Goal: Transaction & Acquisition: Purchase product/service

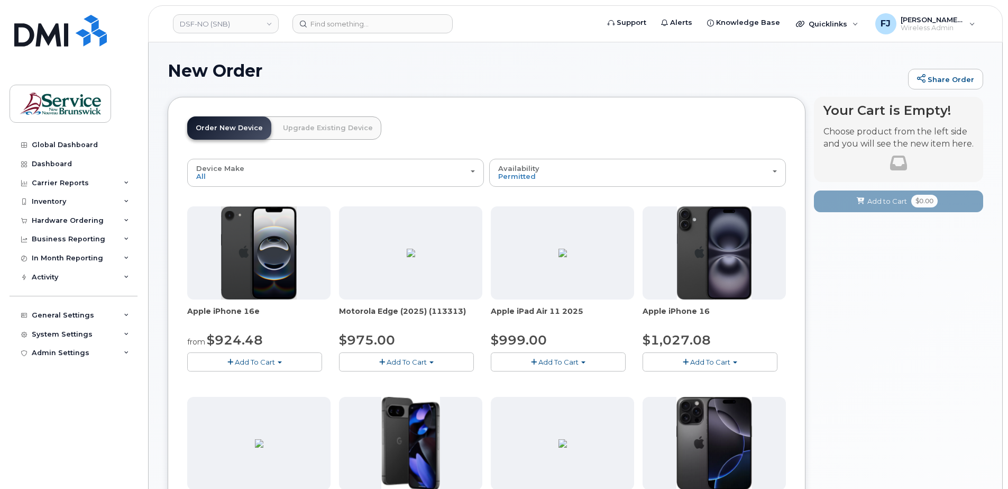
click at [469, 66] on h1 "New Order" at bounding box center [535, 70] width 735 height 19
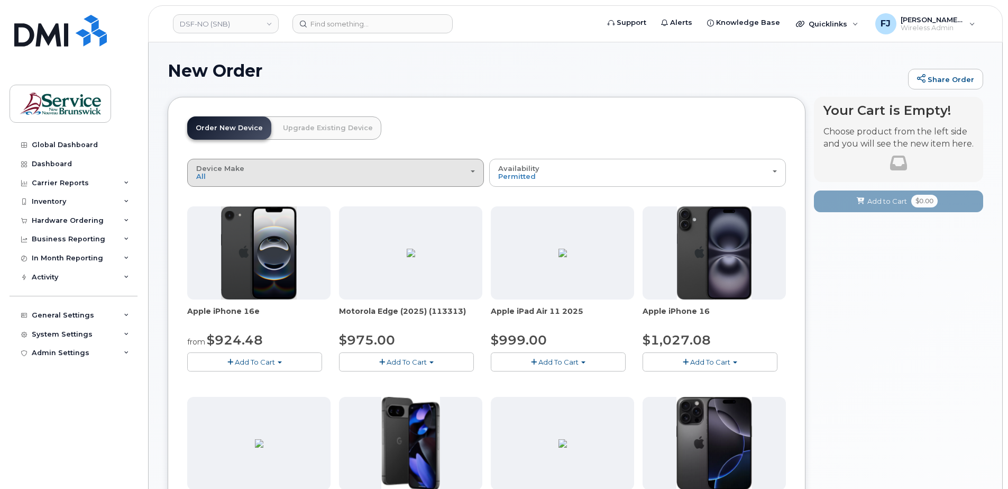
click at [346, 172] on div "Device Make All Aircard Android Cell Phone iPhone Tablet" at bounding box center [335, 173] width 279 height 16
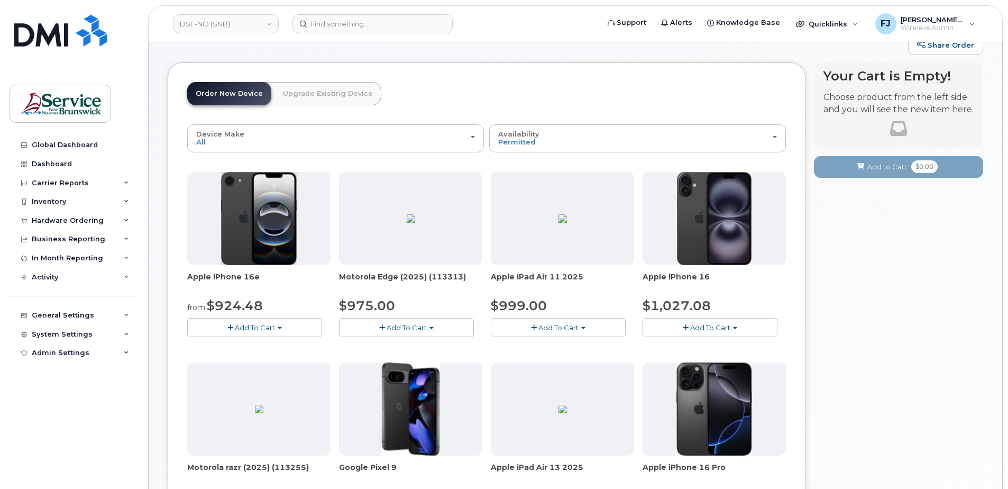
scroll to position [53, 0]
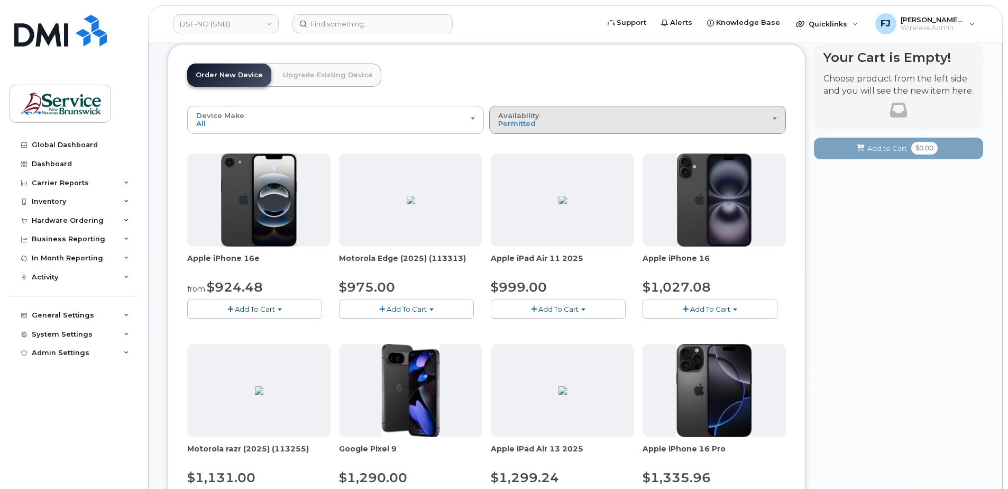
click at [569, 120] on div "Availability Permitted All" at bounding box center [637, 120] width 279 height 16
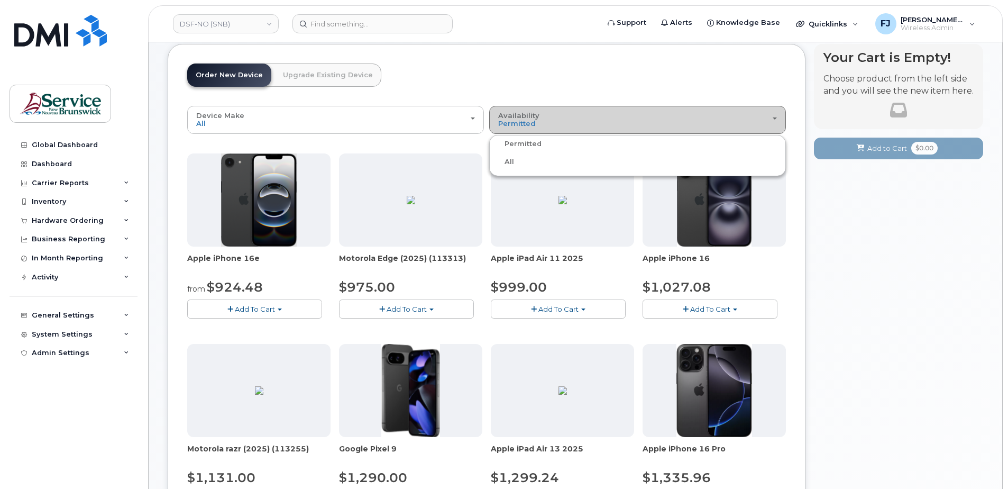
click at [569, 120] on div "Availability Permitted All" at bounding box center [637, 120] width 279 height 16
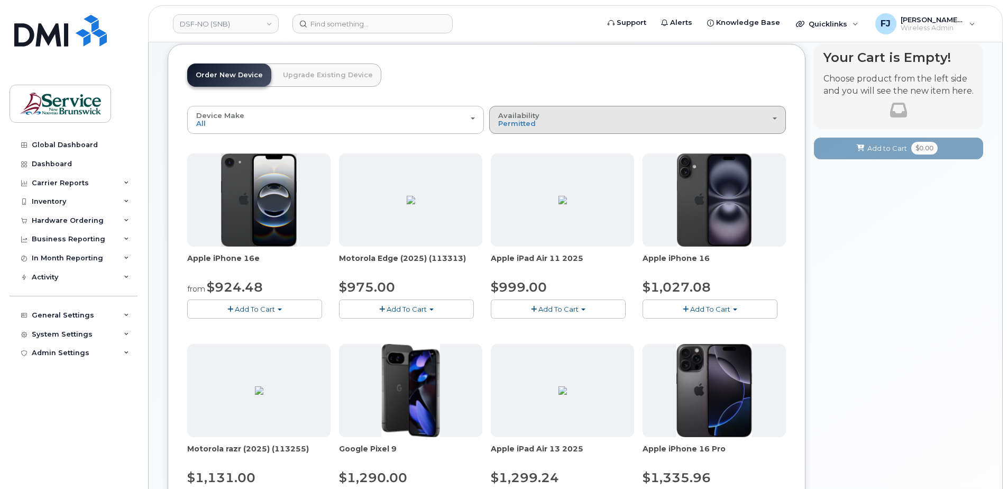
click at [569, 120] on div "Availability Permitted All" at bounding box center [637, 120] width 279 height 16
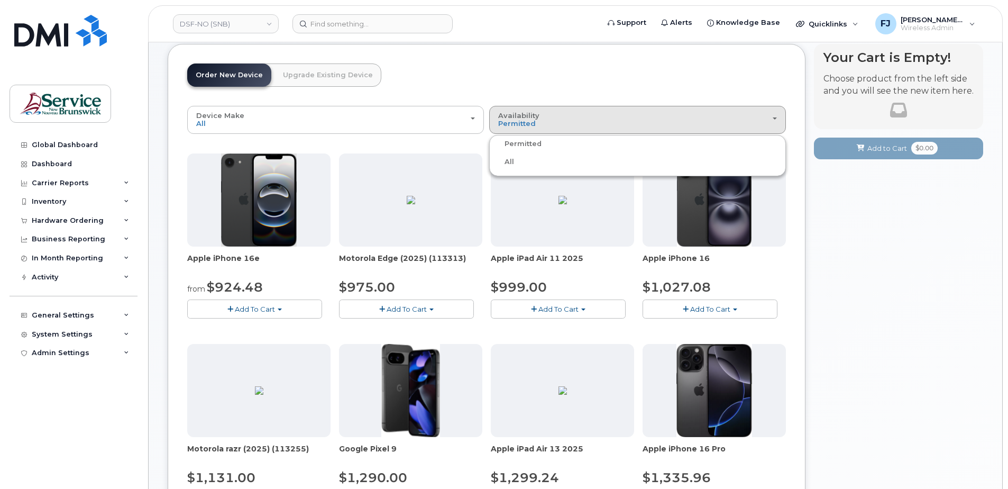
click at [508, 162] on label "All" at bounding box center [503, 162] width 22 height 13
click at [0, 0] on input "All" at bounding box center [0, 0] width 0 height 0
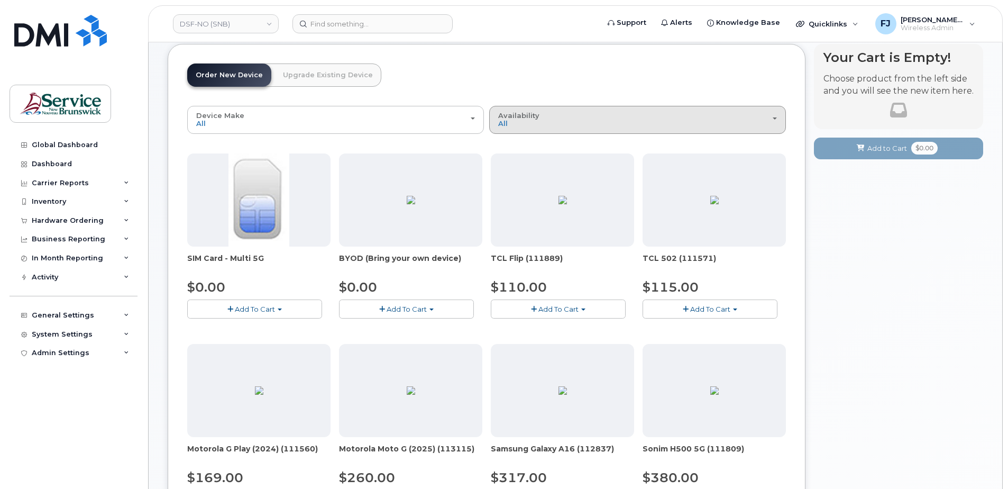
click at [541, 122] on div "Availability Permitted All" at bounding box center [637, 120] width 279 height 16
click at [514, 145] on label "Permitted" at bounding box center [517, 144] width 50 height 13
click at [0, 0] on input "Permitted" at bounding box center [0, 0] width 0 height 0
click at [526, 123] on span "Permitted" at bounding box center [517, 123] width 38 height 8
click at [517, 141] on label "Permitted" at bounding box center [517, 144] width 50 height 13
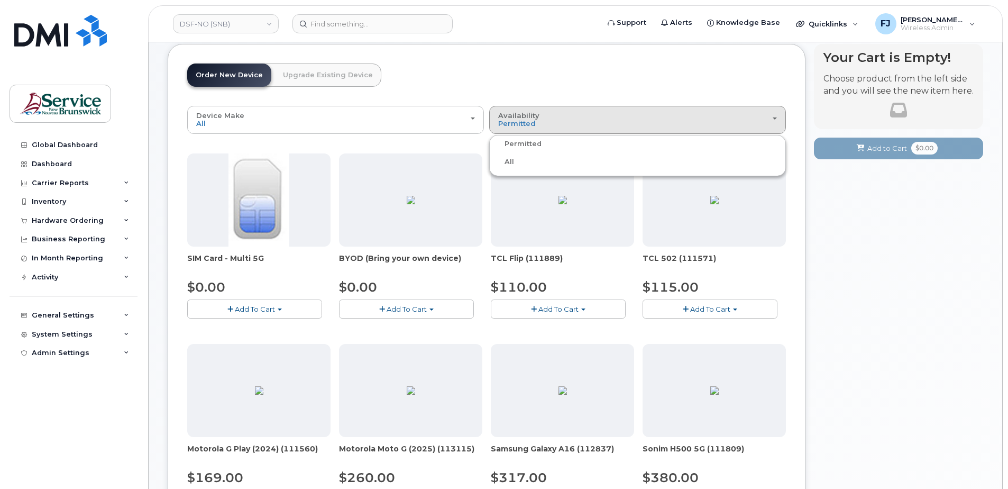
click at [0, 0] on input "Permitted" at bounding box center [0, 0] width 0 height 0
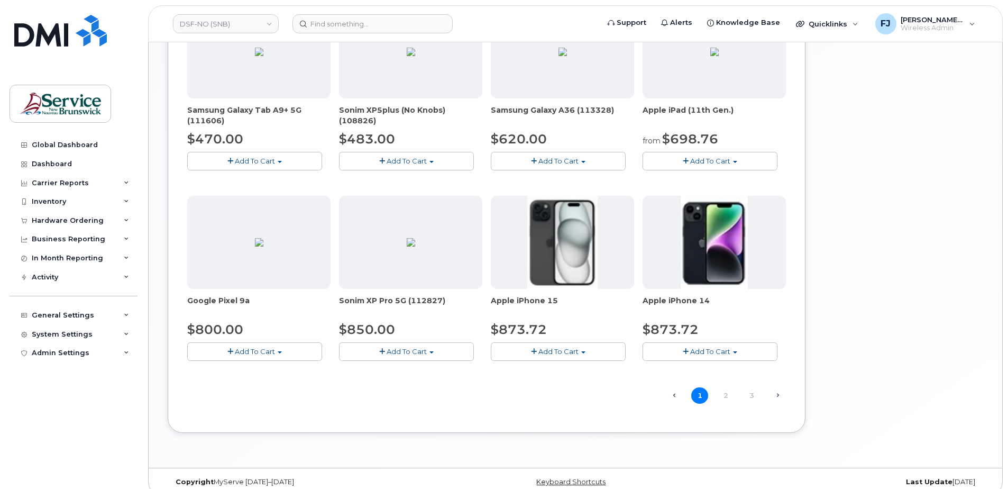
scroll to position [595, 0]
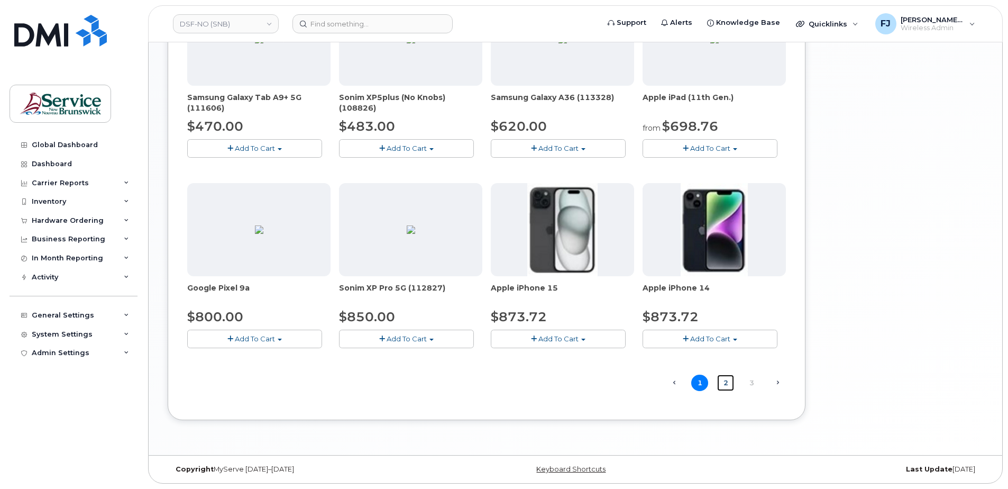
click at [726, 382] on link "2" at bounding box center [725, 383] width 17 height 16
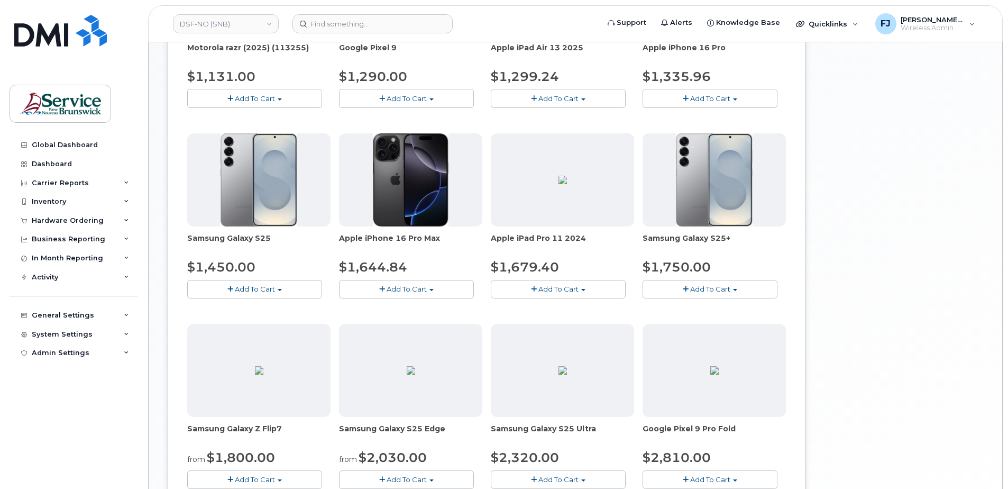
scroll to position [542, 0]
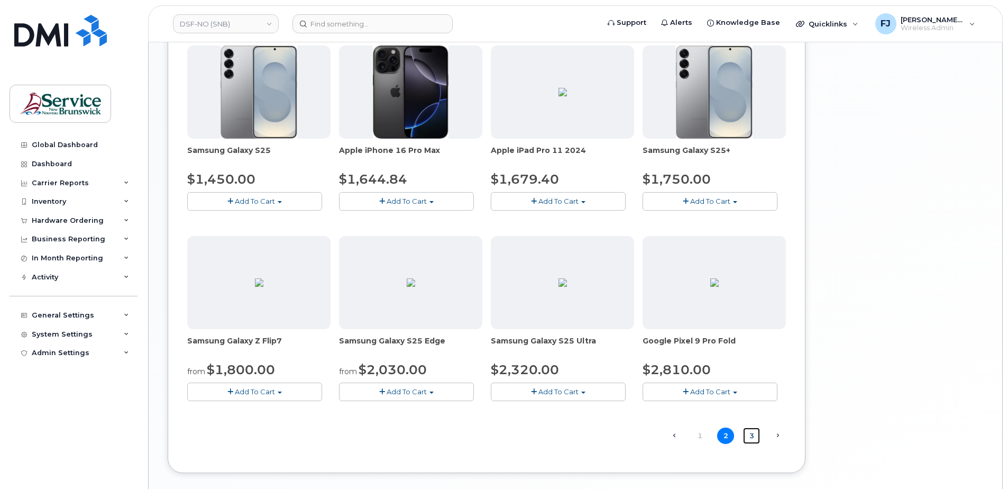
click at [750, 434] on link "3" at bounding box center [751, 435] width 17 height 16
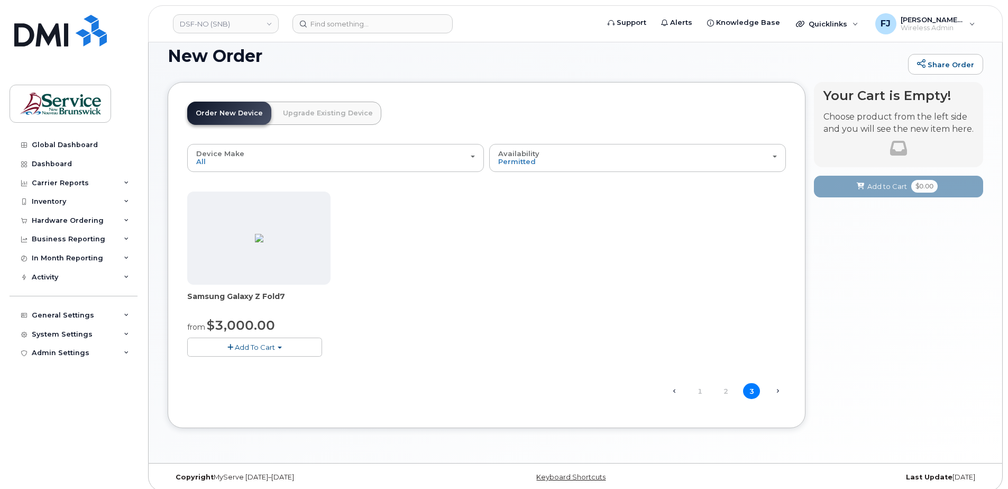
scroll to position [23, 0]
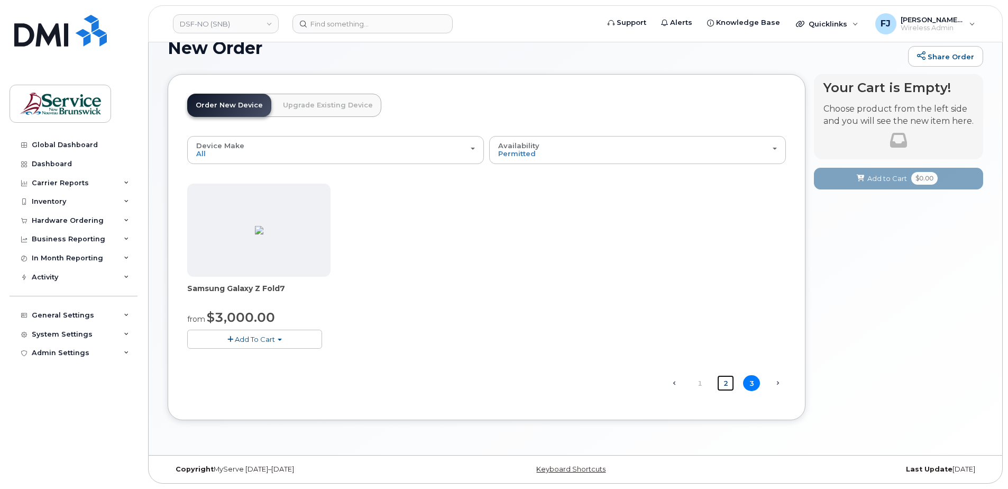
click at [725, 381] on link "2" at bounding box center [725, 383] width 17 height 16
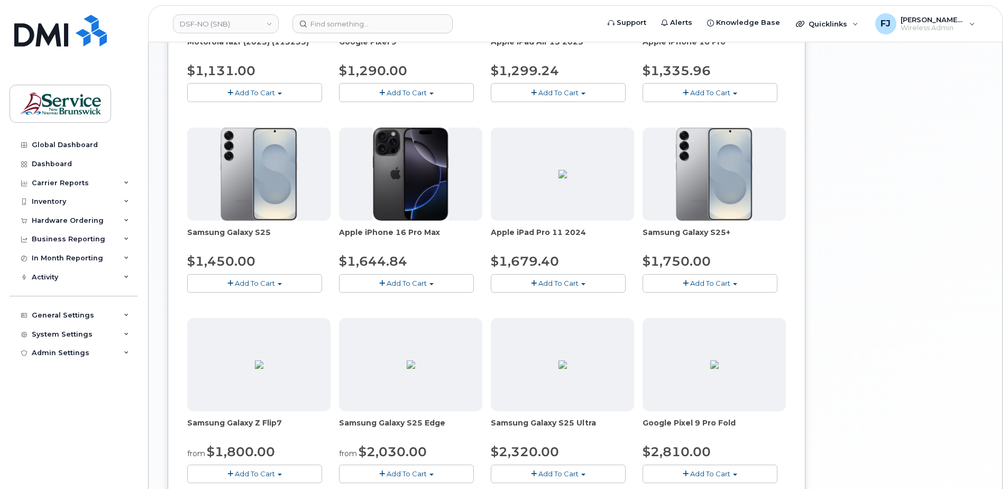
scroll to position [499, 0]
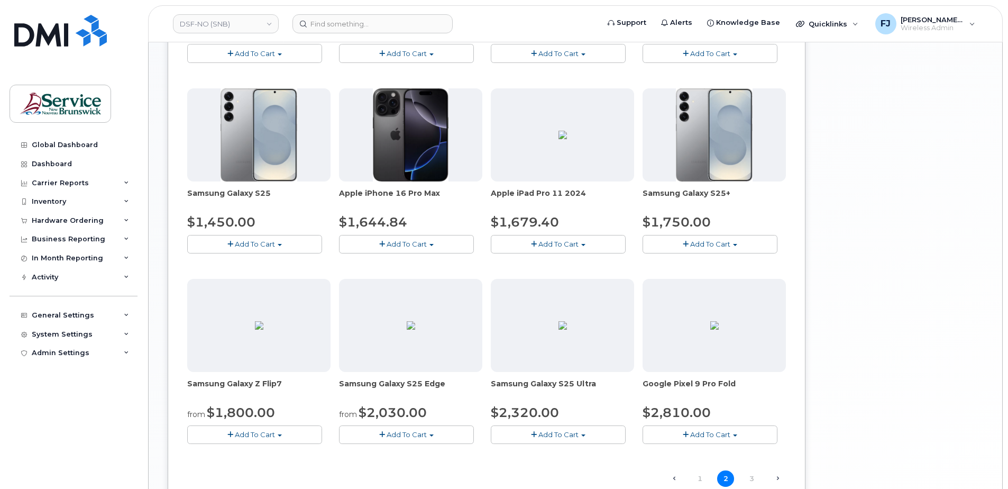
click at [804, 258] on div "Your Cart is Empty! Choose product from the left side and you will see the new …" at bounding box center [898, 65] width 169 height 934
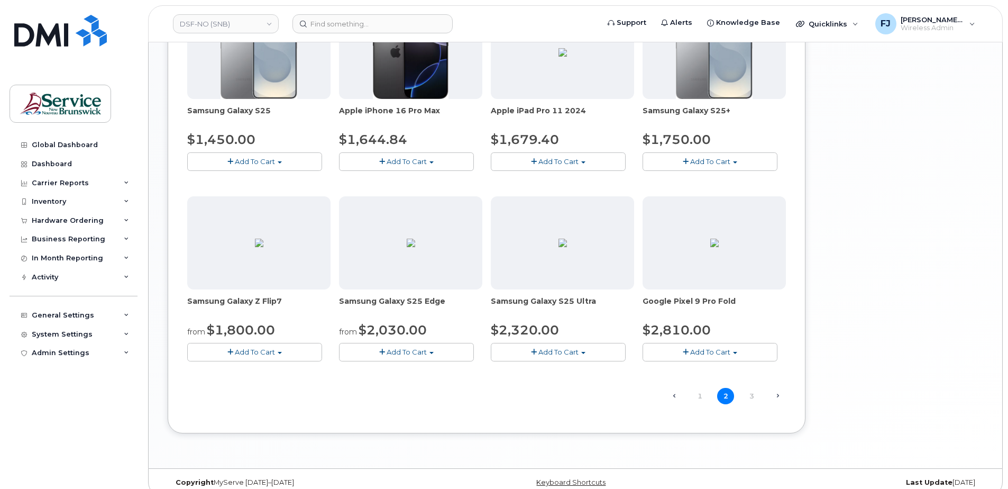
scroll to position [582, 0]
click at [701, 397] on link "1" at bounding box center [699, 395] width 17 height 16
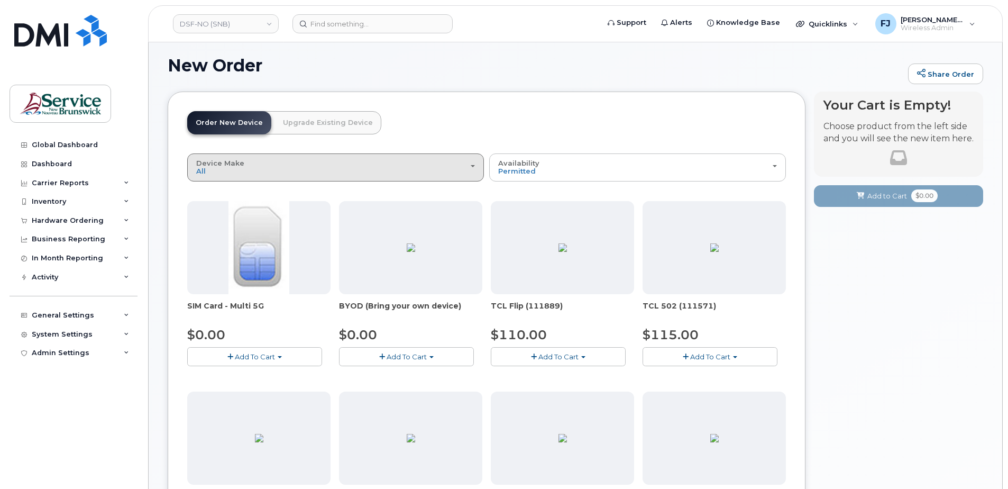
click at [342, 160] on div "Device Make All Aircard Android Cell Phone iPhone Tablet" at bounding box center [335, 167] width 279 height 16
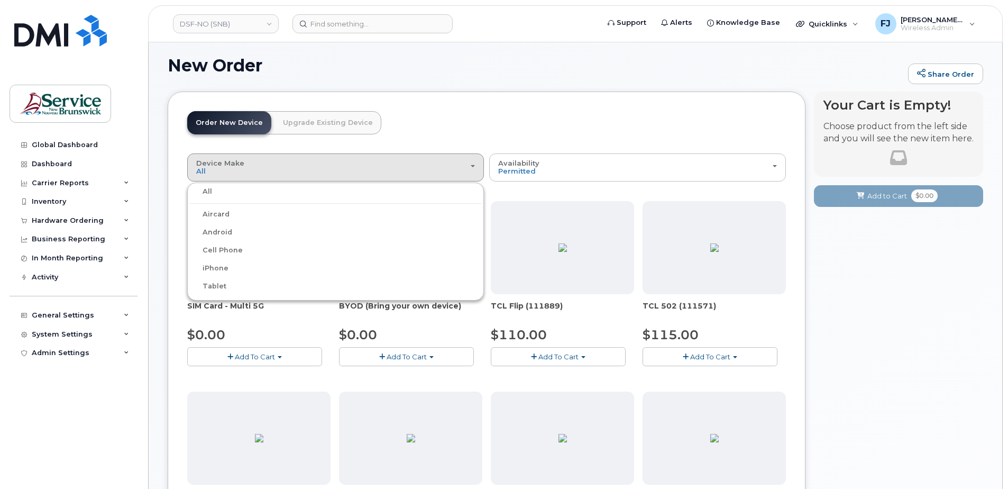
click at [218, 234] on label "Android" at bounding box center [211, 232] width 42 height 13
click at [0, 0] on input "Android" at bounding box center [0, 0] width 0 height 0
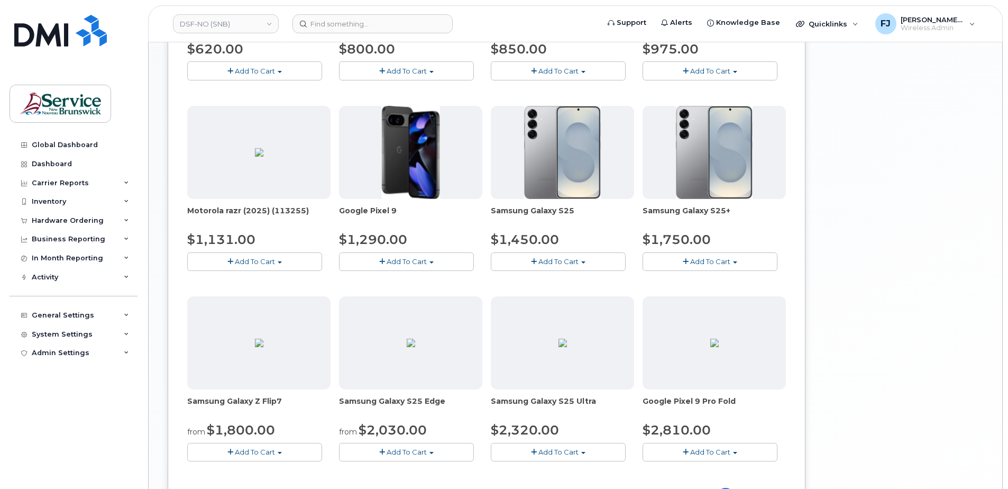
scroll to position [534, 0]
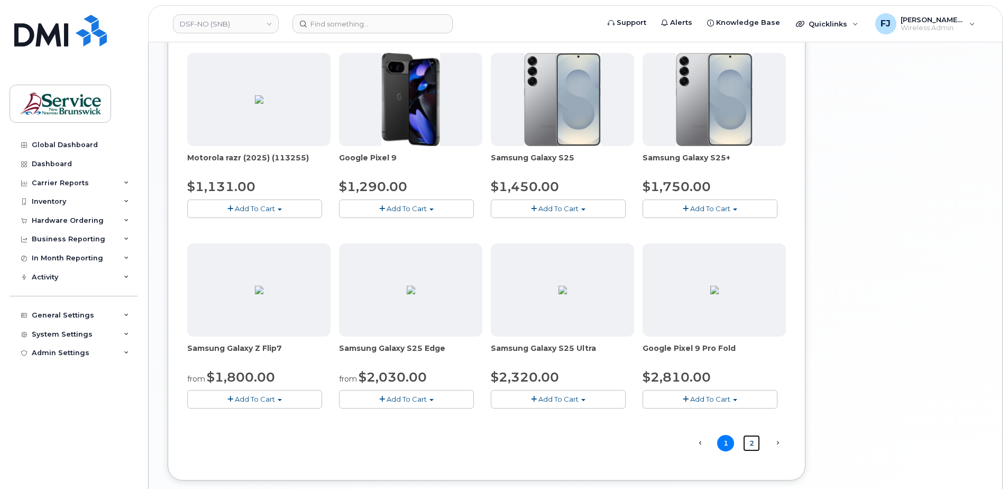
click at [752, 444] on link "2" at bounding box center [751, 443] width 17 height 16
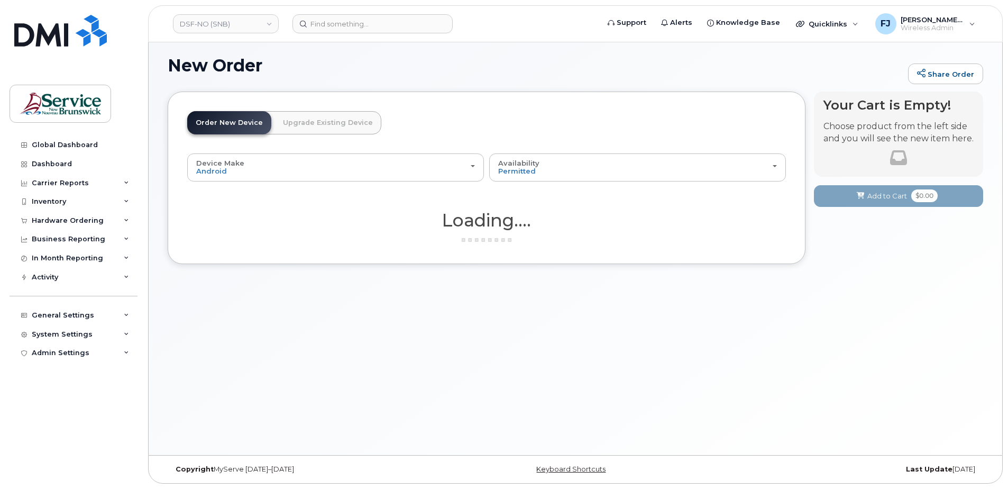
scroll to position [5, 0]
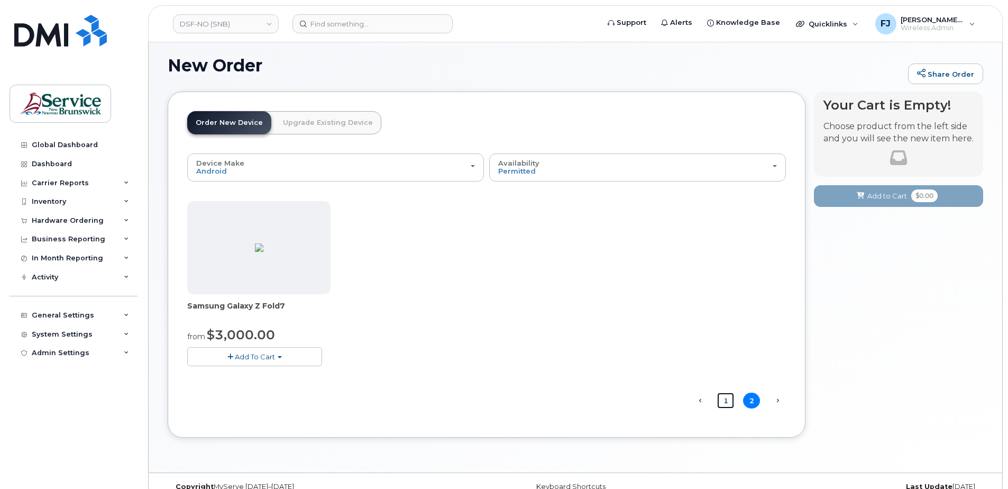
click at [724, 401] on link "1" at bounding box center [725, 401] width 17 height 16
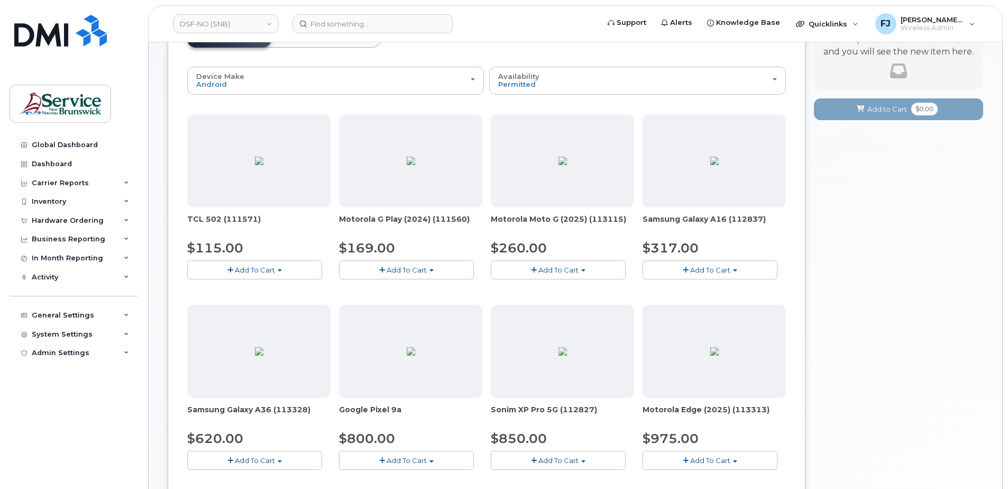
scroll to position [106, 0]
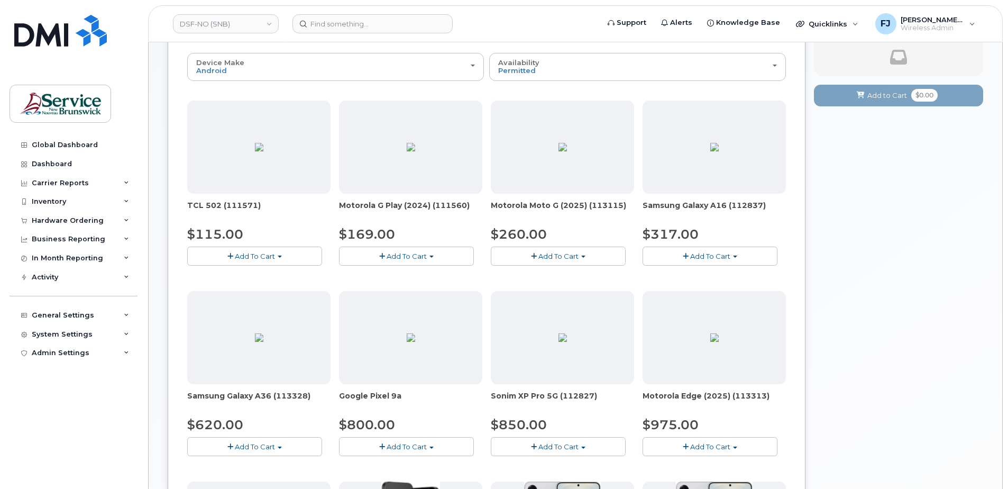
click at [710, 148] on img at bounding box center [714, 147] width 8 height 8
click at [723, 257] on span "Add To Cart" at bounding box center [710, 256] width 40 height 8
click at [781, 278] on span "Model Black 128 GB ships when available" at bounding box center [734, 275] width 143 height 8
click at [729, 255] on span "Add To Cart" at bounding box center [710, 256] width 40 height 8
click at [721, 444] on span "Add To Cart" at bounding box center [710, 446] width 40 height 8
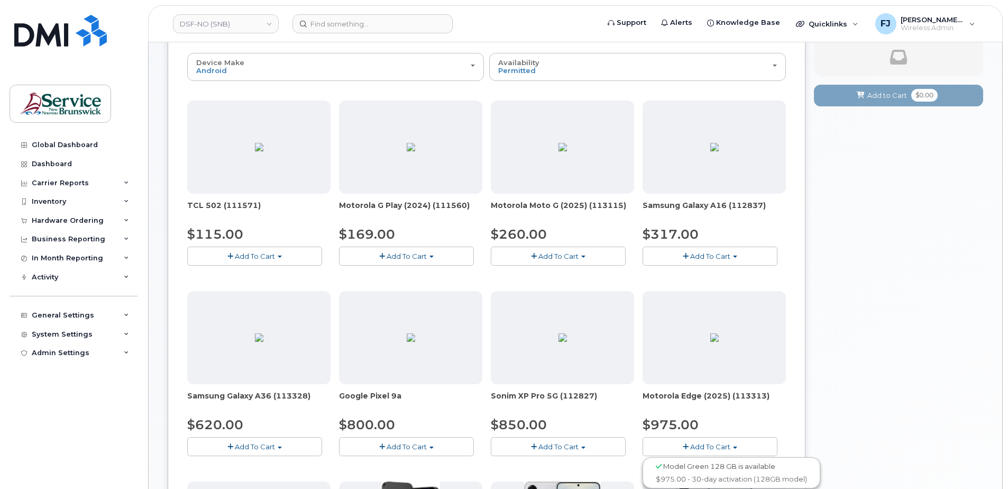
click at [804, 358] on div "Your Cart is Empty! Choose product from the left side and you will see the new …" at bounding box center [898, 458] width 169 height 934
click at [740, 250] on button "Add To Cart" at bounding box center [710, 256] width 135 height 19
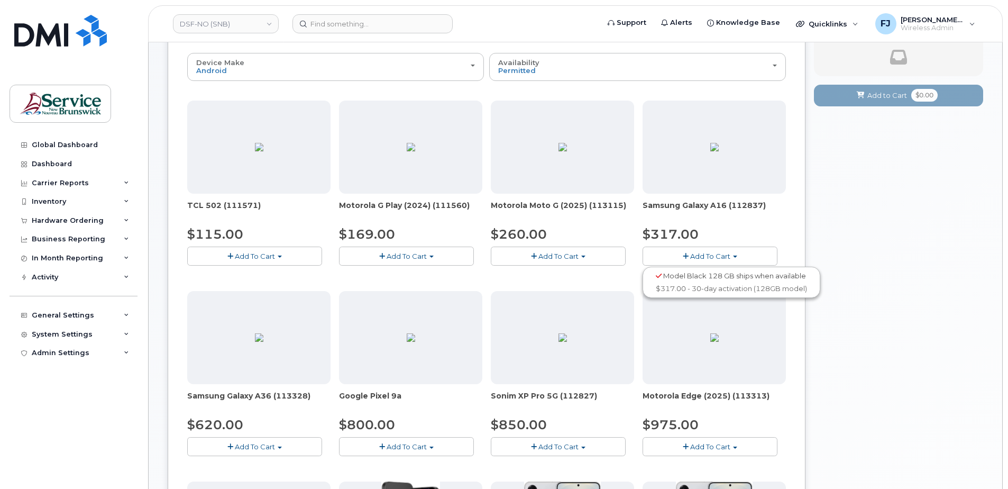
click at [804, 232] on div "Your Cart is Empty! Choose product from the left side and you will see the new …" at bounding box center [898, 458] width 169 height 934
click at [717, 258] on span "Add To Cart" at bounding box center [710, 256] width 40 height 8
click at [804, 248] on div "Your Cart is Empty! Choose product from the left side and you will see the new …" at bounding box center [898, 458] width 169 height 934
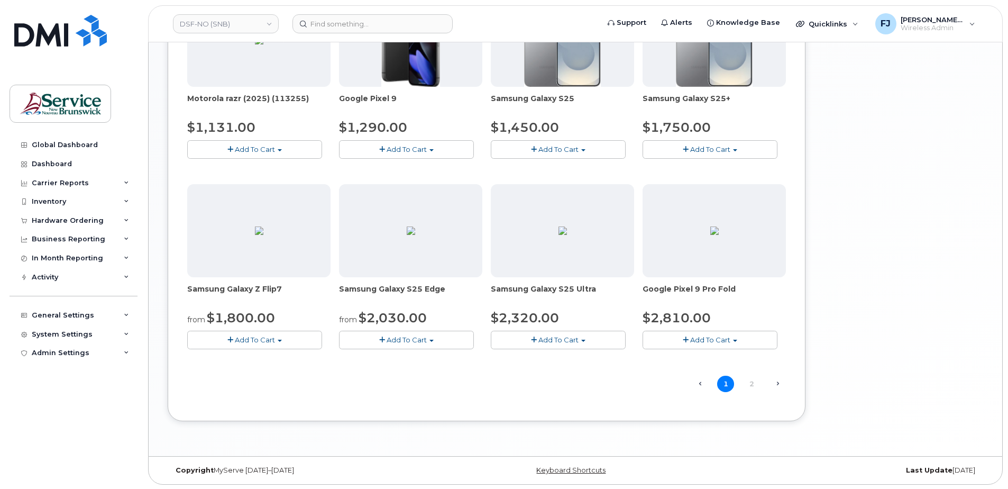
scroll to position [595, 0]
click at [747, 379] on link "2" at bounding box center [751, 383] width 17 height 16
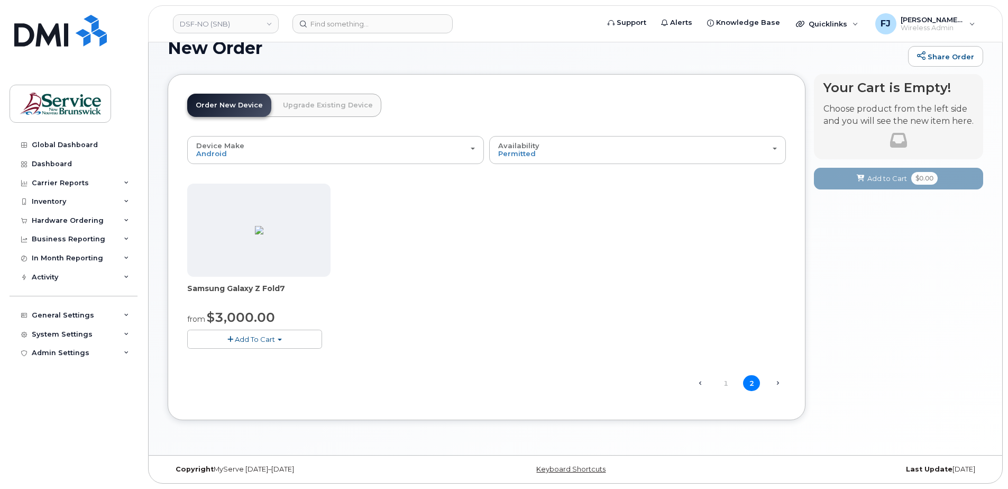
scroll to position [23, 0]
click at [724, 389] on link "1" at bounding box center [725, 383] width 17 height 16
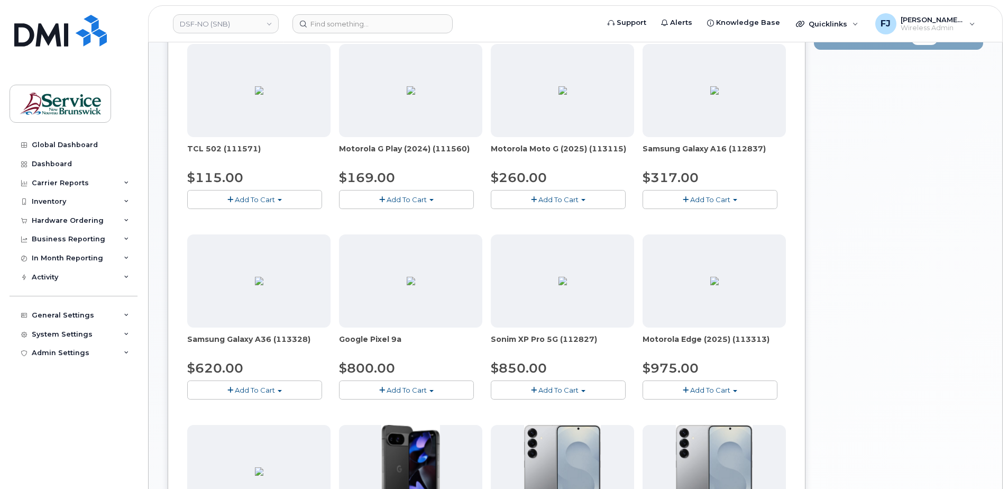
scroll to position [181, 0]
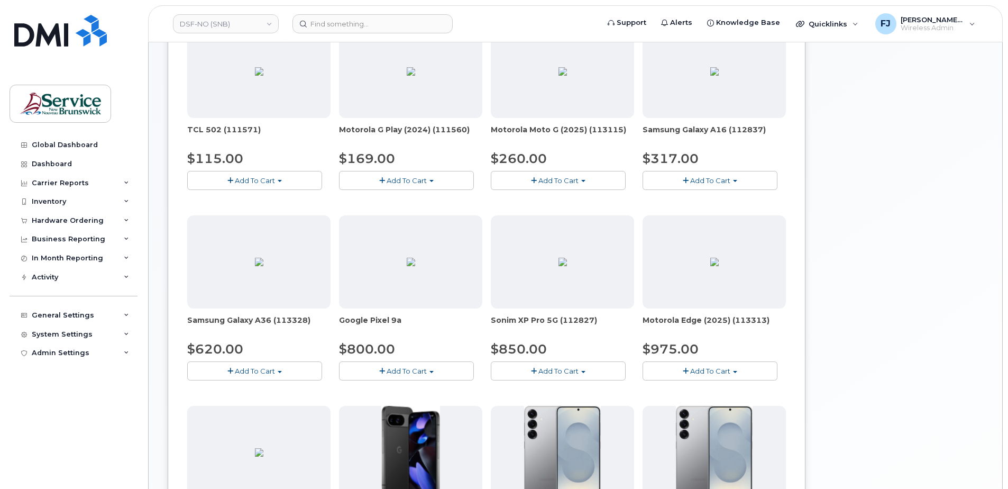
click at [581, 178] on button "Add To Cart" at bounding box center [558, 180] width 135 height 19
click at [804, 194] on div "Your Cart is Empty! Choose product from the left side and you will see the new …" at bounding box center [898, 382] width 169 height 934
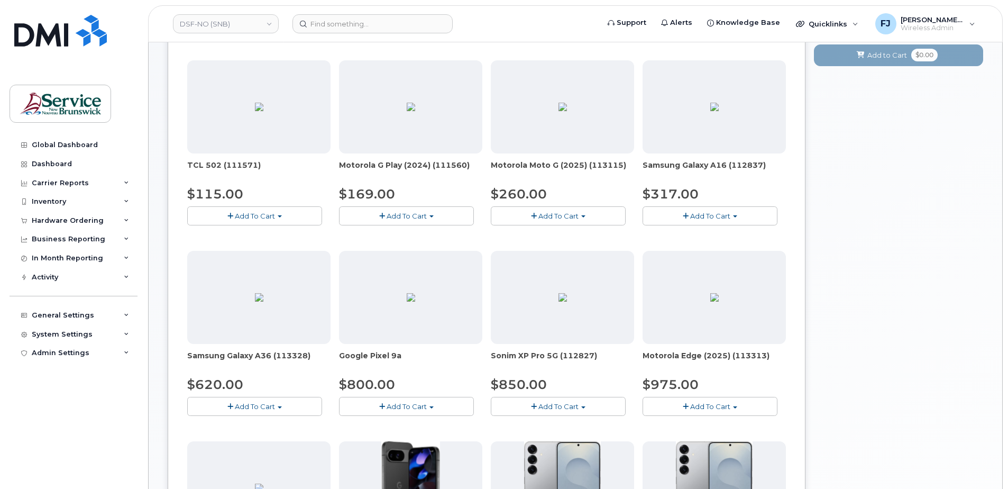
scroll to position [129, 0]
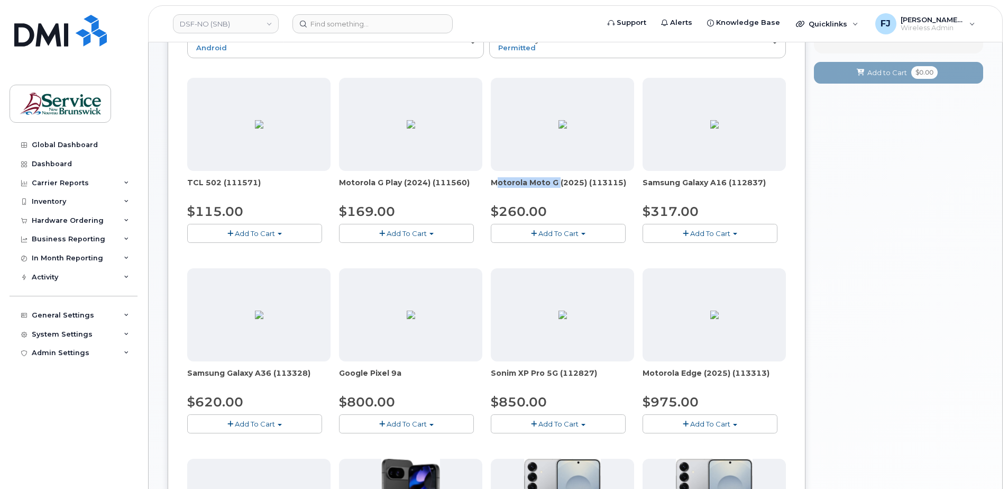
drag, startPoint x: 489, startPoint y: 184, endPoint x: 553, endPoint y: 188, distance: 63.7
click at [553, 188] on div "TCL 502 (111571) $115.00 Add To Cart Model Black 32 GB is available $115.00 - 3…" at bounding box center [486, 454] width 599 height 753
click at [548, 190] on span "Motorola Moto G (2025) (113115)" at bounding box center [562, 187] width 143 height 21
click at [129, 180] on icon at bounding box center [126, 182] width 5 height 5
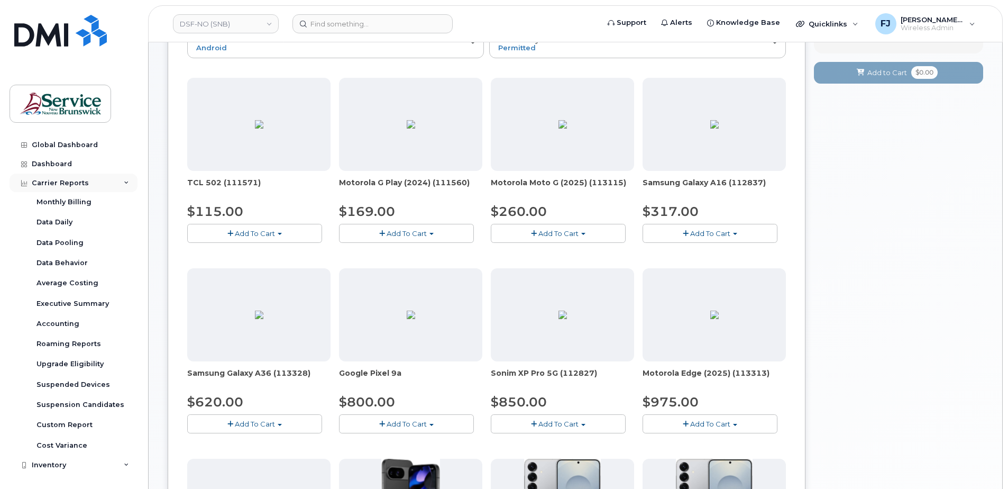
click at [129, 180] on div "Carrier Reports" at bounding box center [74, 183] width 128 height 19
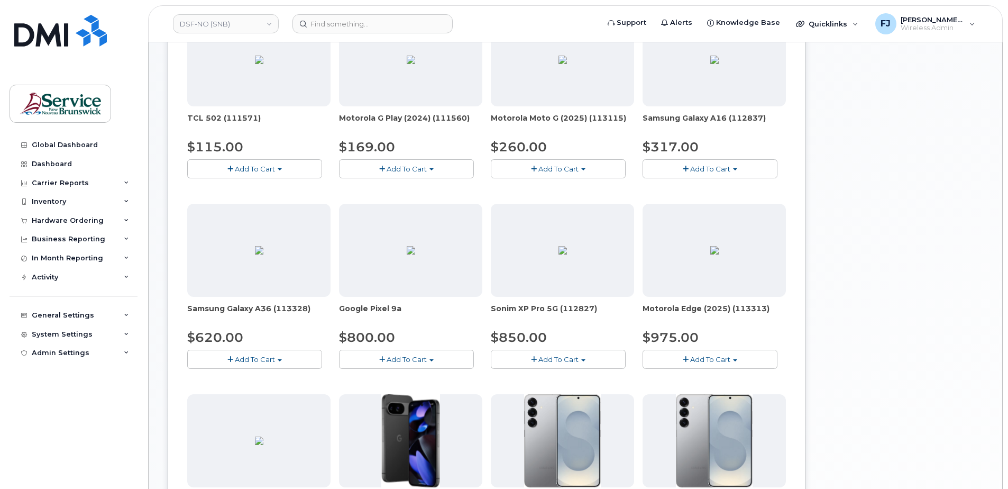
scroll to position [212, 0]
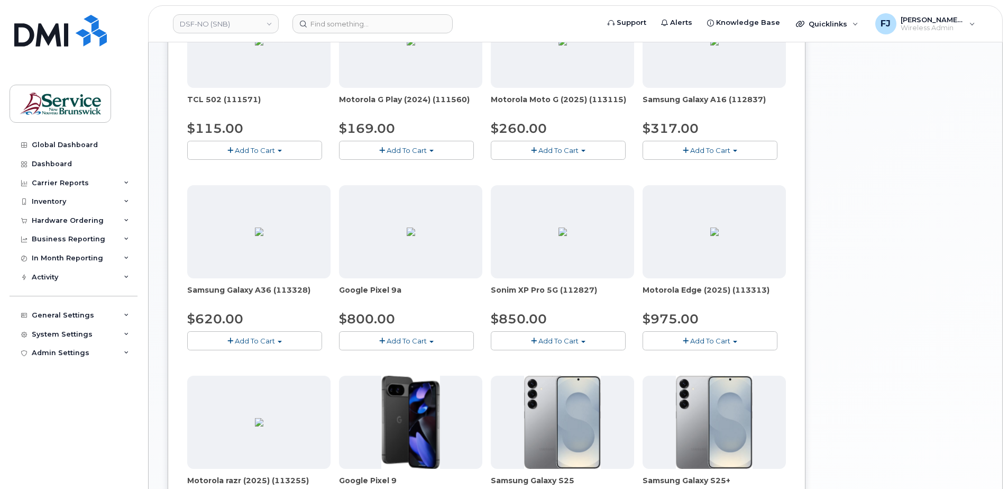
click at [287, 339] on button "Add To Cart" at bounding box center [254, 340] width 135 height 19
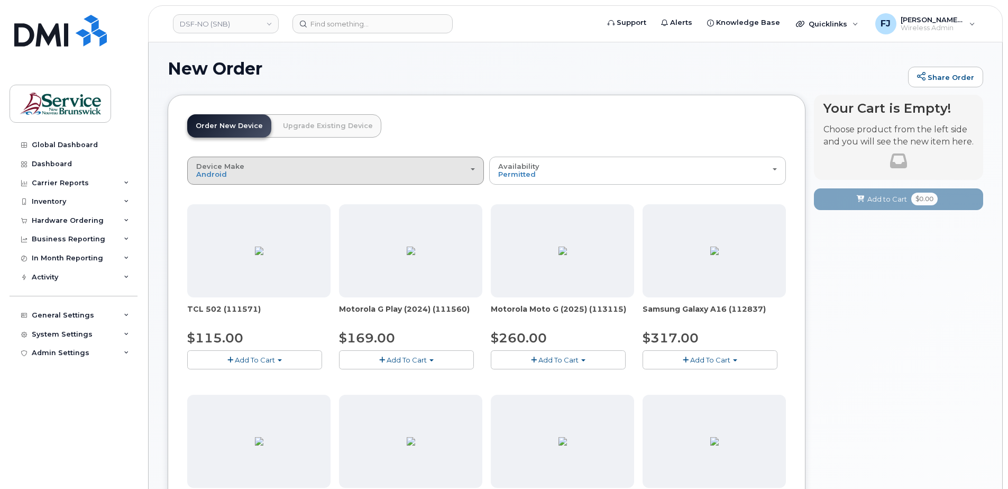
scroll to position [0, 0]
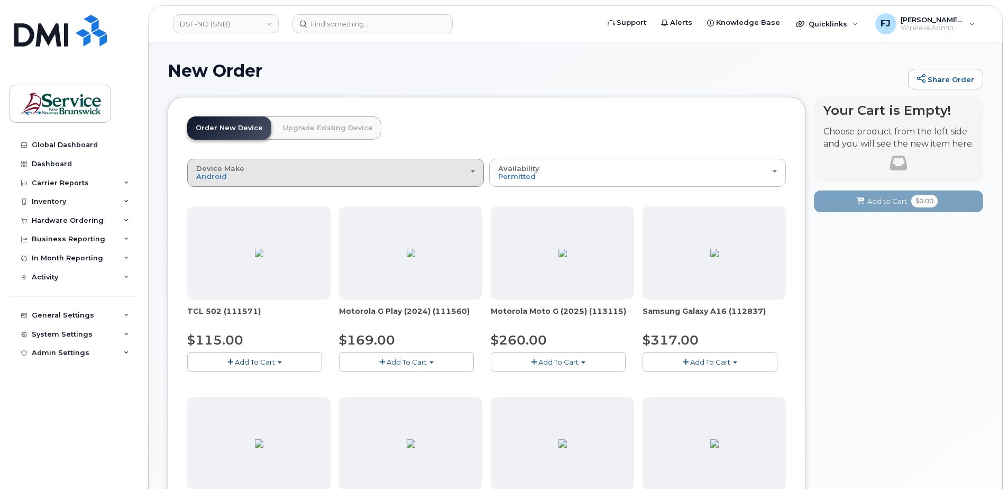
click at [347, 175] on div "Device Make All Aircard Android Cell Phone iPhone Tablet" at bounding box center [335, 173] width 279 height 16
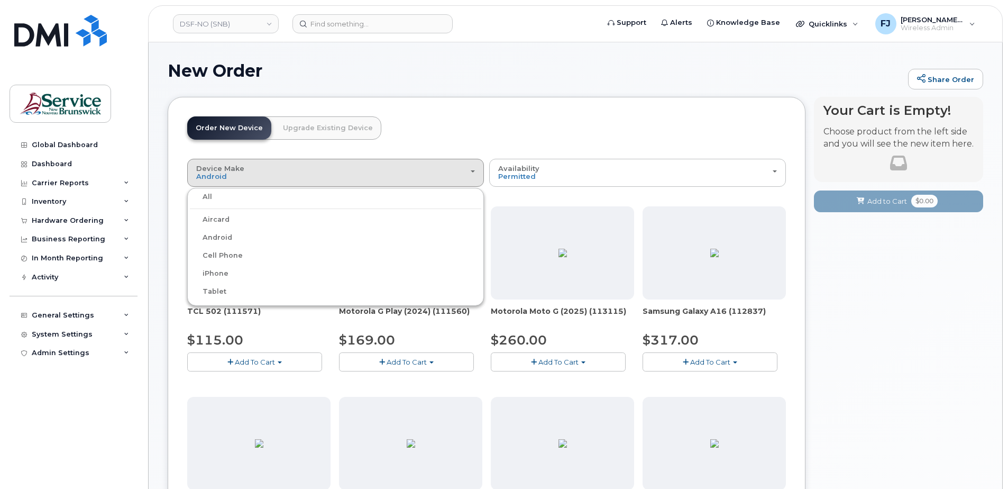
click at [218, 270] on label "iPhone" at bounding box center [209, 273] width 39 height 13
click at [0, 0] on input "iPhone" at bounding box center [0, 0] width 0 height 0
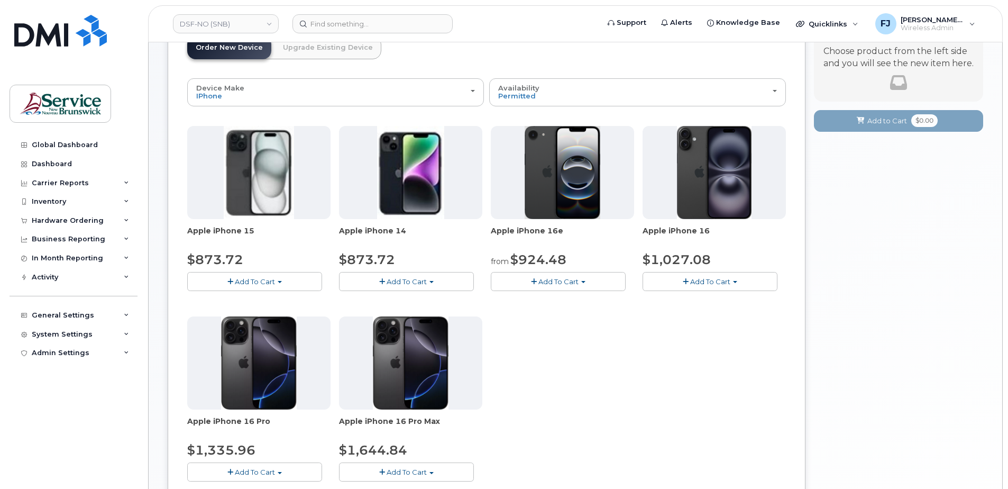
scroll to position [106, 0]
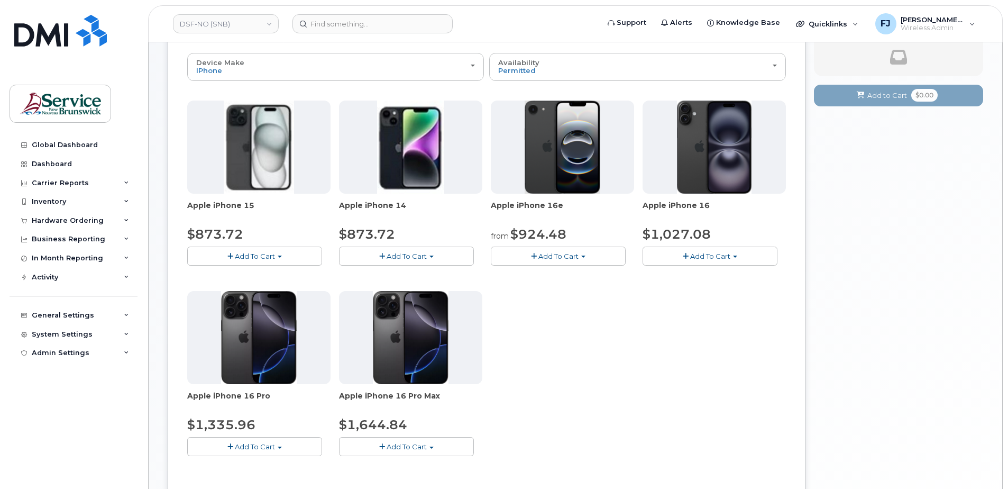
click at [579, 256] on button "Add To Cart" at bounding box center [558, 256] width 135 height 19
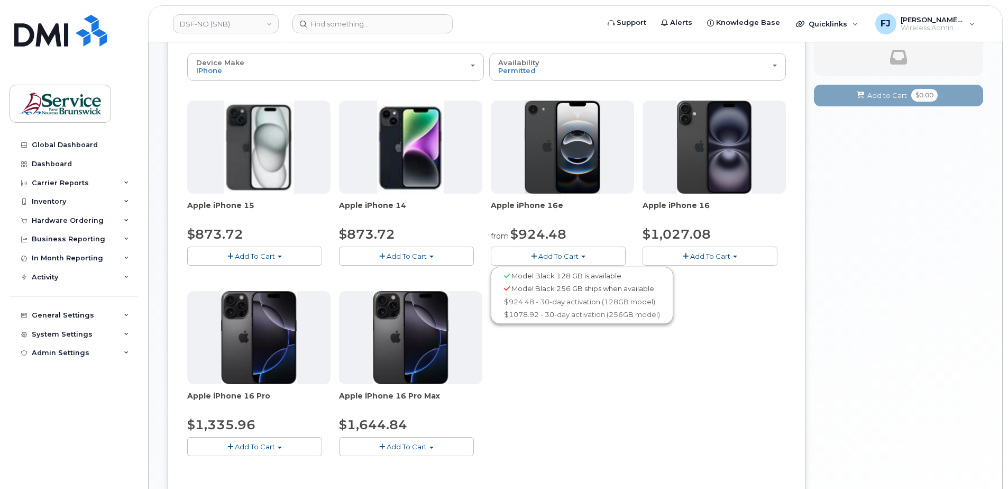
click at [578, 349] on div "Apple iPhone 15 $873.72 Add To Cart Model Black 128 GB is available $873.72 - 3…" at bounding box center [486, 287] width 599 height 372
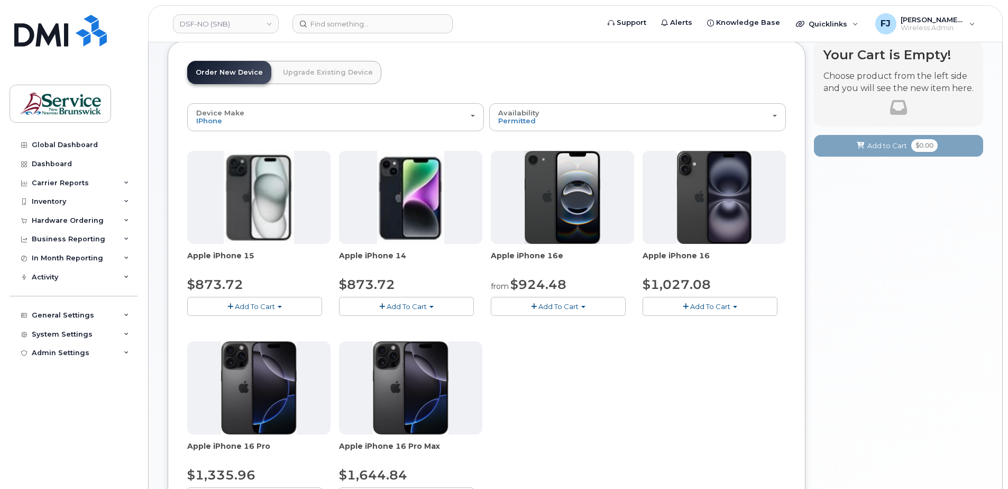
scroll to position [0, 0]
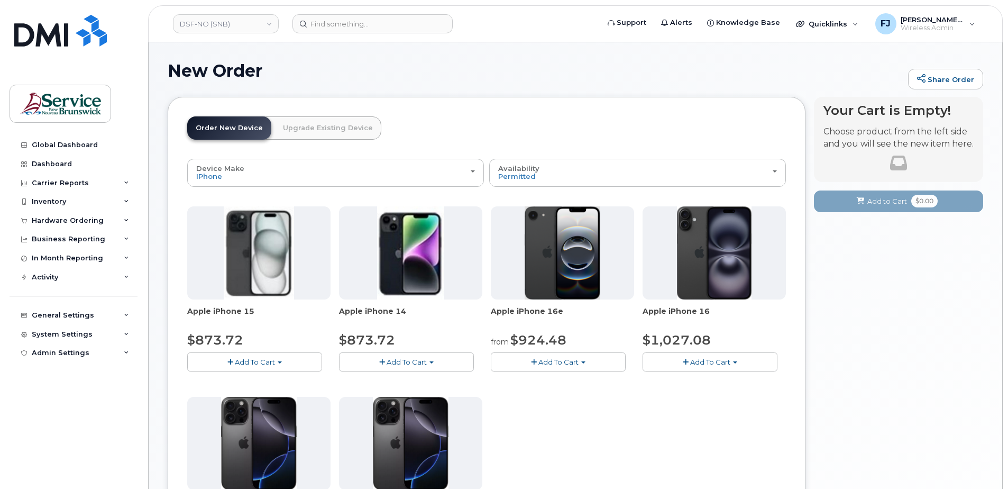
click at [317, 127] on link "Upgrade Existing Device" at bounding box center [328, 127] width 107 height 23
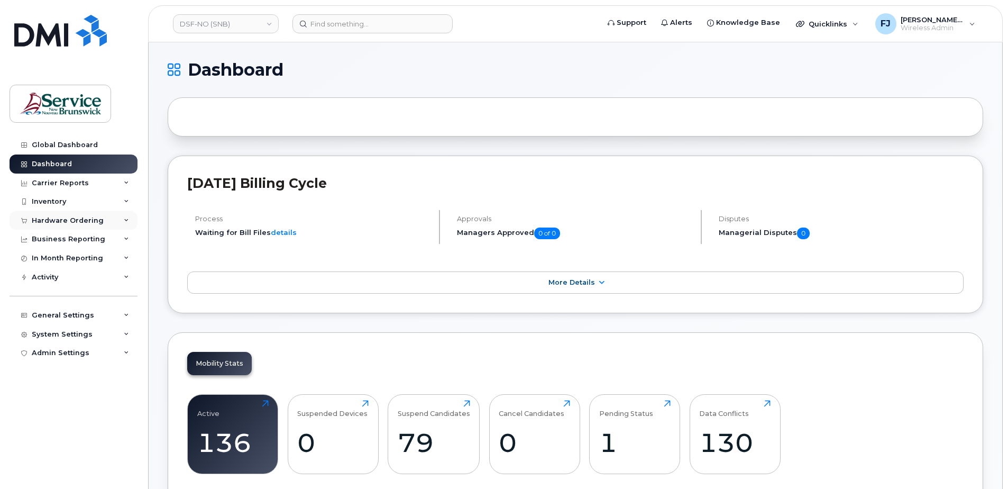
click at [96, 218] on div "Hardware Ordering" at bounding box center [68, 220] width 72 height 8
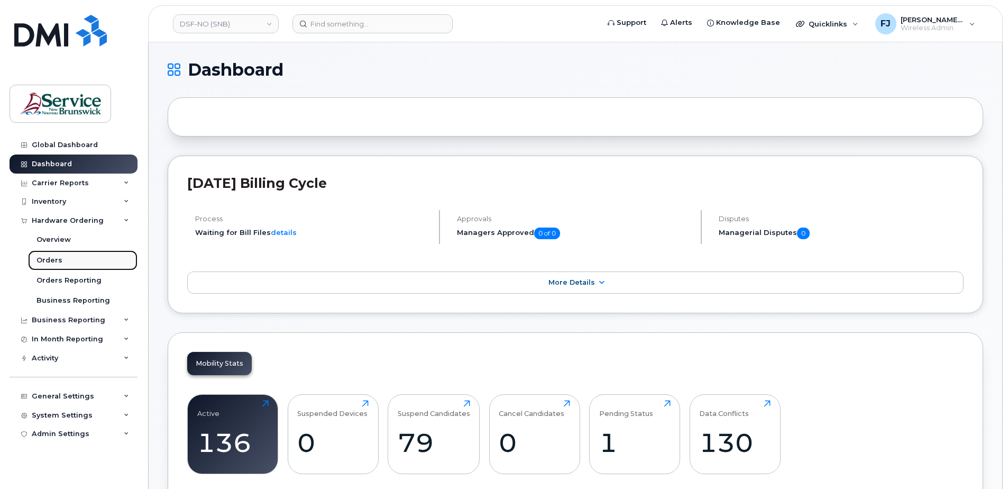
click at [54, 258] on div "Orders" at bounding box center [49, 260] width 26 height 10
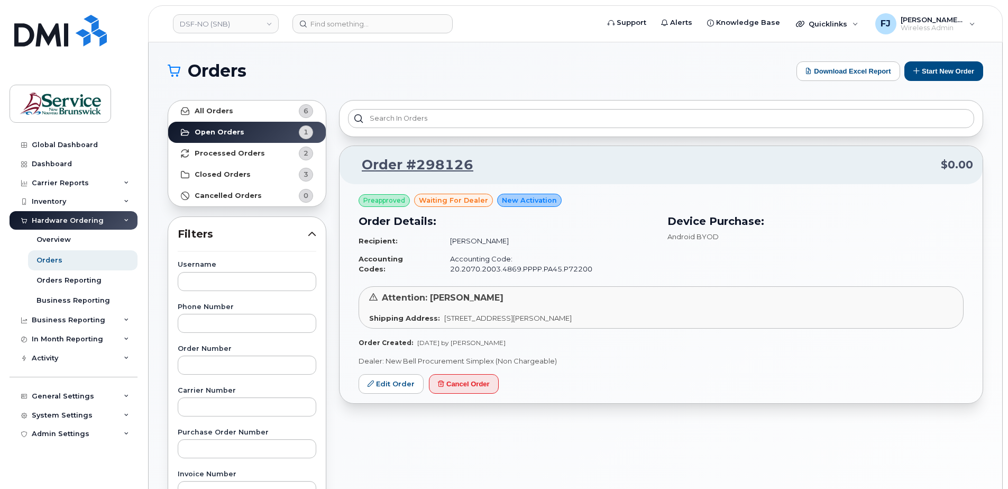
click at [514, 356] on p "Dealer: New Bell Procurement Simplex (Non Chargeable)" at bounding box center [661, 361] width 605 height 10
click at [491, 238] on td "[PERSON_NAME]" at bounding box center [548, 241] width 214 height 19
click at [695, 234] on span "Android BYOD" at bounding box center [693, 236] width 51 height 8
click at [710, 220] on h3 "Device Purchase:" at bounding box center [816, 221] width 296 height 16
click at [242, 111] on link "All Orders 6" at bounding box center [247, 111] width 158 height 21
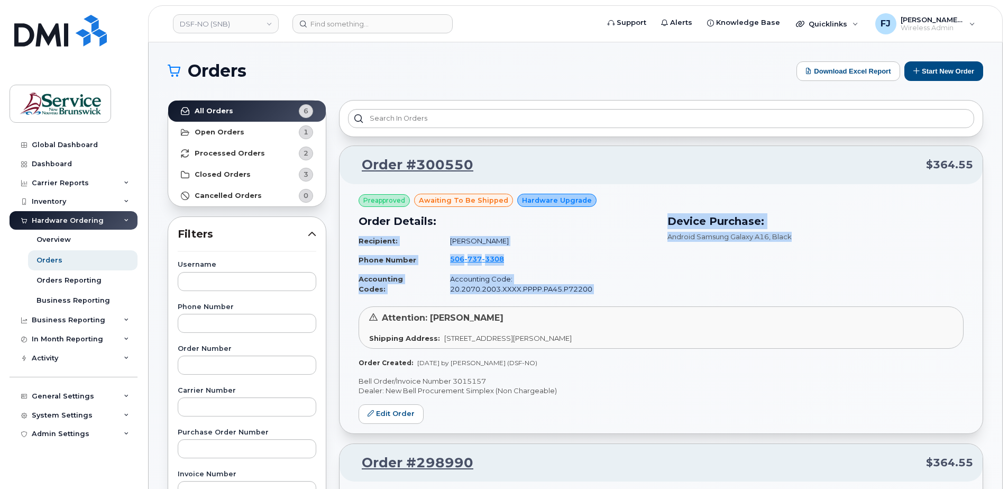
drag, startPoint x: 661, startPoint y: 238, endPoint x: 793, endPoint y: 239, distance: 131.7
click at [793, 239] on div "Order Details: Recipient: Nahomie Laplante Phone Number 506 737 3308 Accounting…" at bounding box center [661, 255] width 618 height 97
drag, startPoint x: 793, startPoint y: 239, endPoint x: 725, endPoint y: 235, distance: 67.8
click at [725, 235] on span "Android Samsung Galaxy A16" at bounding box center [719, 236] width 102 height 8
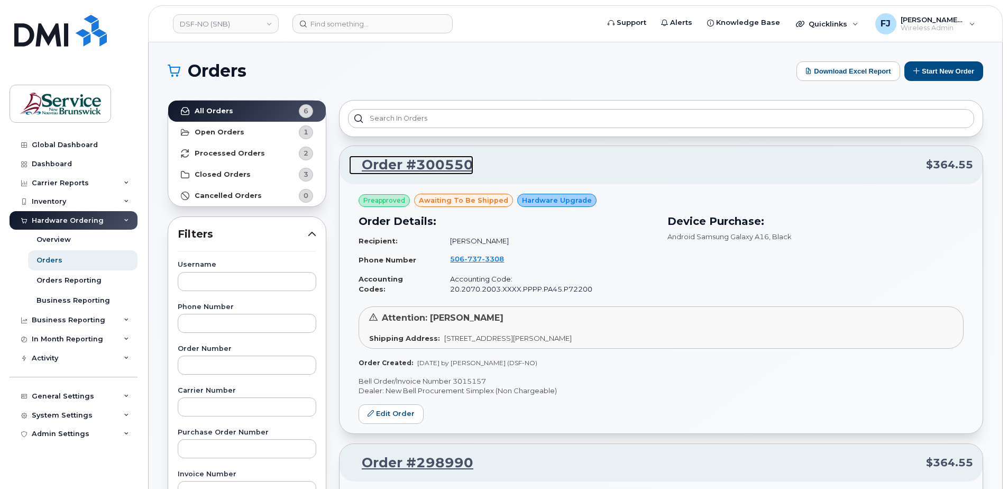
click at [426, 164] on link "Order #300550" at bounding box center [411, 165] width 124 height 19
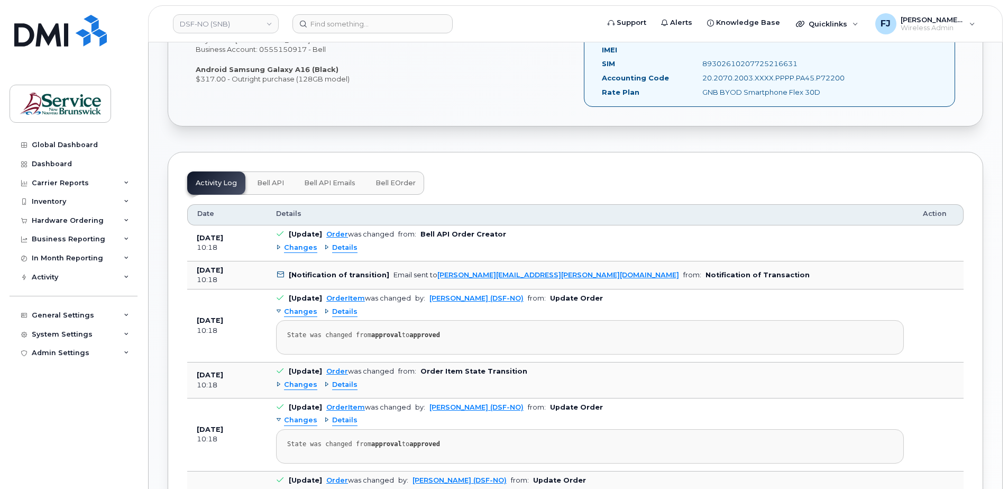
scroll to position [317, 0]
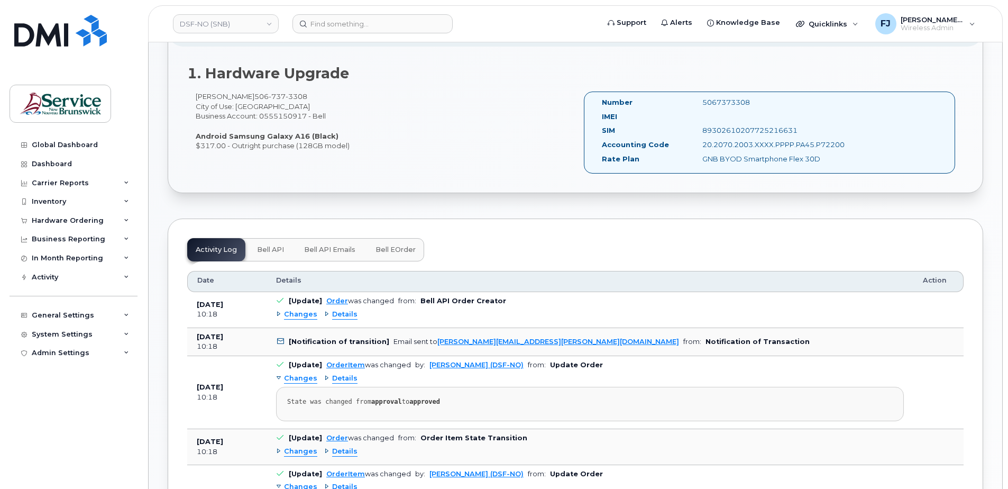
click at [401, 303] on span "from:" at bounding box center [407, 301] width 18 height 8
click at [398, 298] on span "from:" at bounding box center [407, 301] width 18 height 8
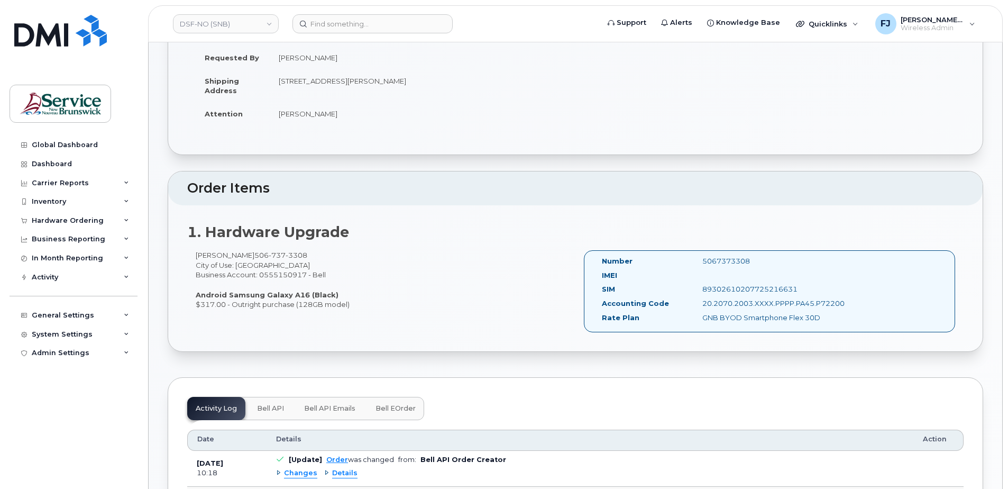
scroll to position [106, 0]
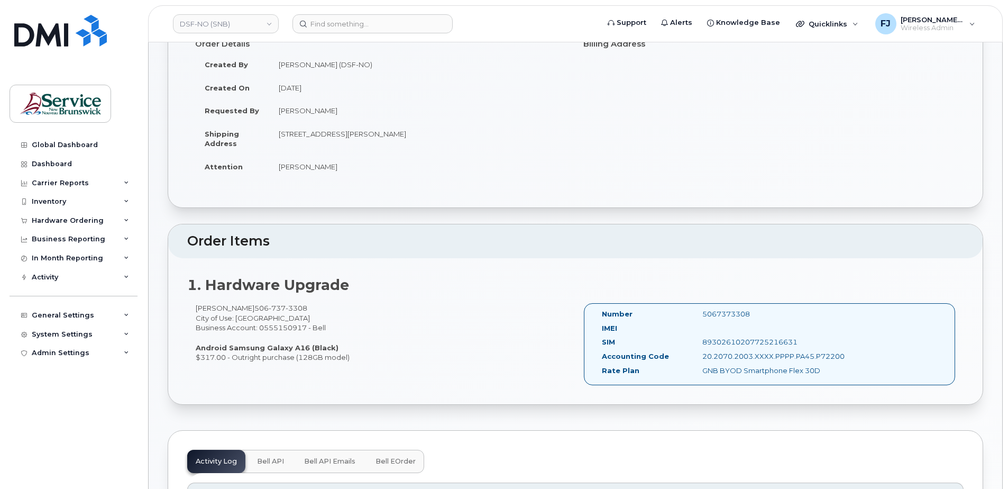
drag, startPoint x: 324, startPoint y: 358, endPoint x: 234, endPoint y: 359, distance: 89.9
click at [234, 359] on div "[PERSON_NAME] [PHONE_NUMBER] City of Use: [GEOGRAPHIC_DATA] Business Account: 0…" at bounding box center [381, 332] width 388 height 59
drag, startPoint x: 234, startPoint y: 359, endPoint x: 343, endPoint y: 343, distance: 110.0
click at [343, 343] on div "[PERSON_NAME] [PHONE_NUMBER] City of Use: [GEOGRAPHIC_DATA] Business Account: 0…" at bounding box center [381, 332] width 388 height 59
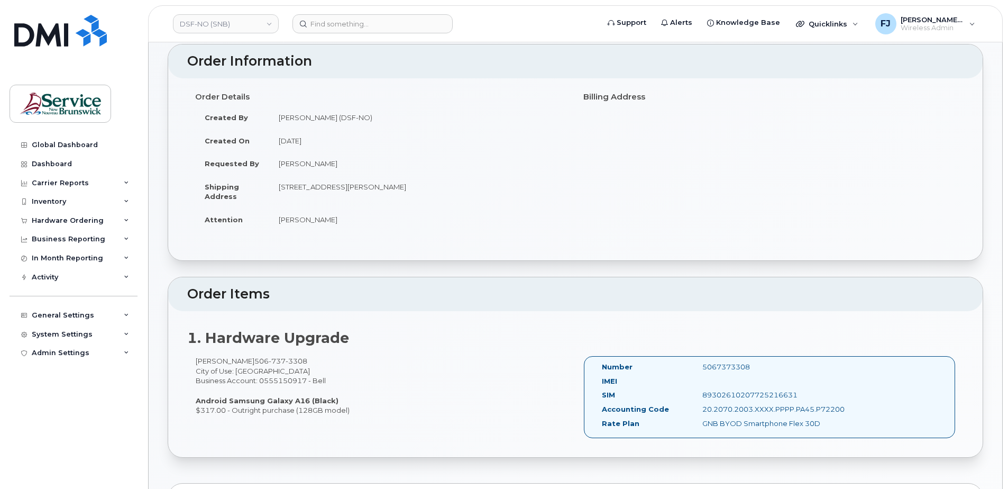
scroll to position [0, 0]
